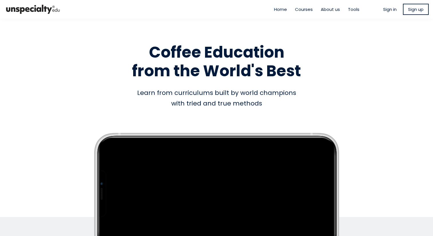
click at [383, 12] on span "Sign in" at bounding box center [389, 9] width 13 height 7
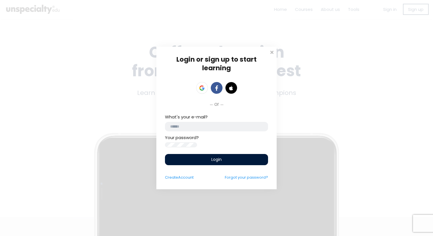
click at [225, 122] on input "email" at bounding box center [216, 126] width 103 height 9
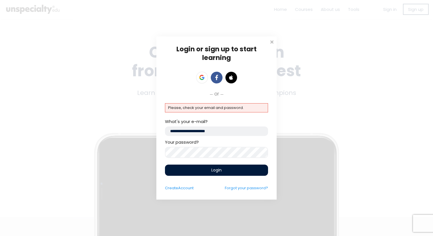
click at [150, 155] on div "Login or sign up to start learning Login to start learning Start learning" at bounding box center [216, 118] width 433 height 236
drag, startPoint x: 205, startPoint y: 131, endPoint x: 132, endPoint y: 130, distance: 72.7
click at [133, 130] on div "Login or sign up to start learning Login to start learning Start learning" at bounding box center [216, 118] width 433 height 236
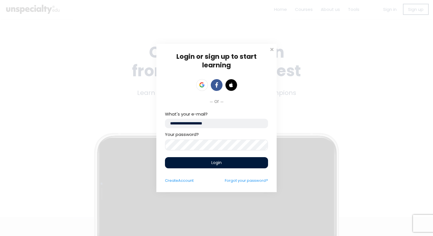
type input "**********"
click at [188, 165] on div "Login" at bounding box center [216, 162] width 103 height 11
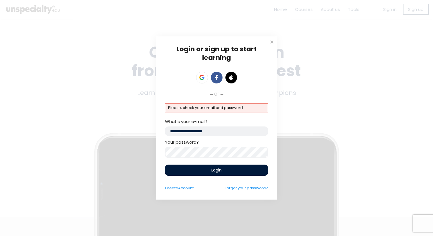
click at [145, 151] on div "Login or sign up to start learning Login to start learning Start learning" at bounding box center [216, 118] width 433 height 236
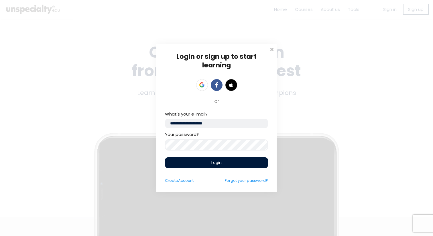
click at [199, 163] on div "Login" at bounding box center [216, 162] width 103 height 11
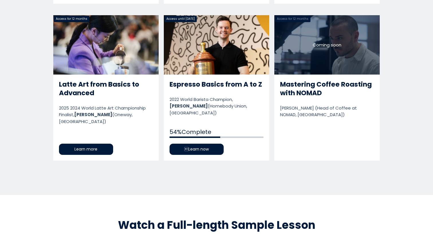
scroll to position [623, 0]
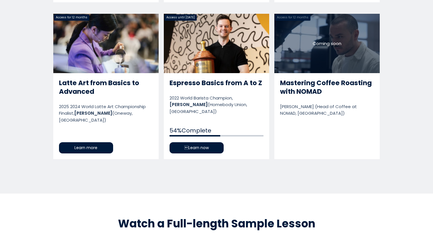
click at [205, 135] on link "Espresso Basics from A to Z" at bounding box center [216, 86] width 105 height 145
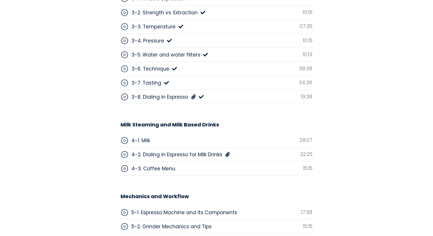
scroll to position [1623, 0]
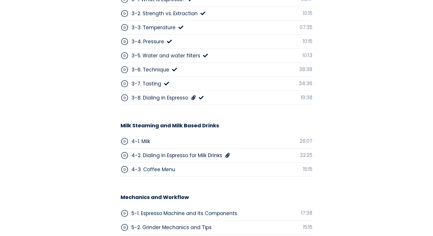
click at [126, 80] on icon at bounding box center [124, 84] width 8 height 8
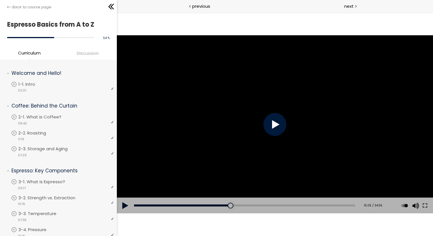
click at [276, 123] on div at bounding box center [274, 124] width 23 height 23
click at [139, 205] on div "00:46" at bounding box center [244, 205] width 221 height 2
click at [428, 208] on button at bounding box center [425, 205] width 10 height 16
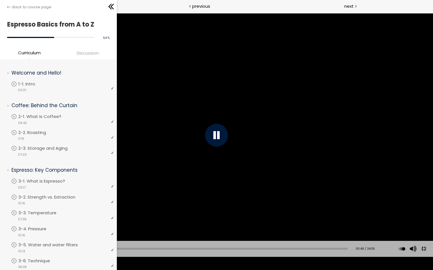
click at [20, 235] on div "Add chapter 00:49" at bounding box center [182, 249] width 330 height 16
click at [19, 235] on div "00:14" at bounding box center [182, 249] width 330 height 2
click at [218, 135] on div at bounding box center [216, 135] width 23 height 23
